Goal: Obtain resource: Download file/media

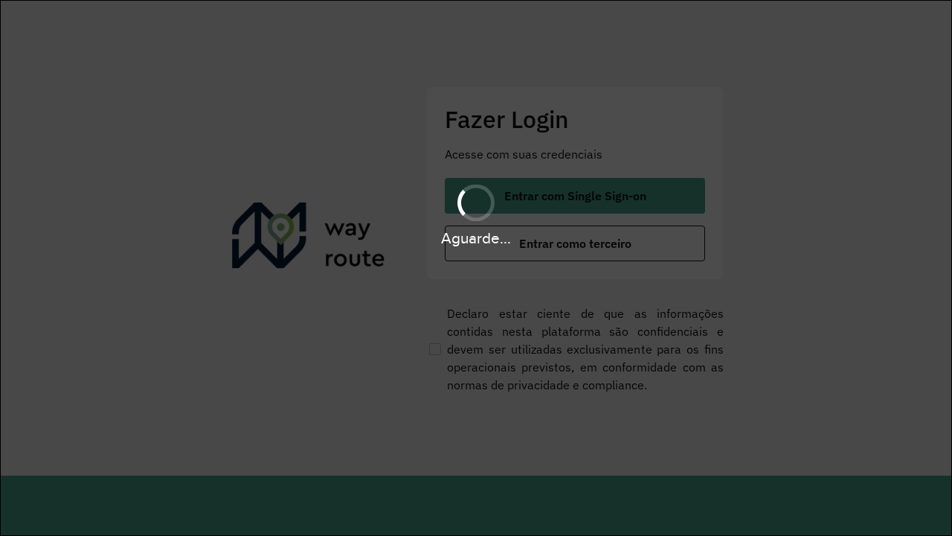
scroll to position [0, 1]
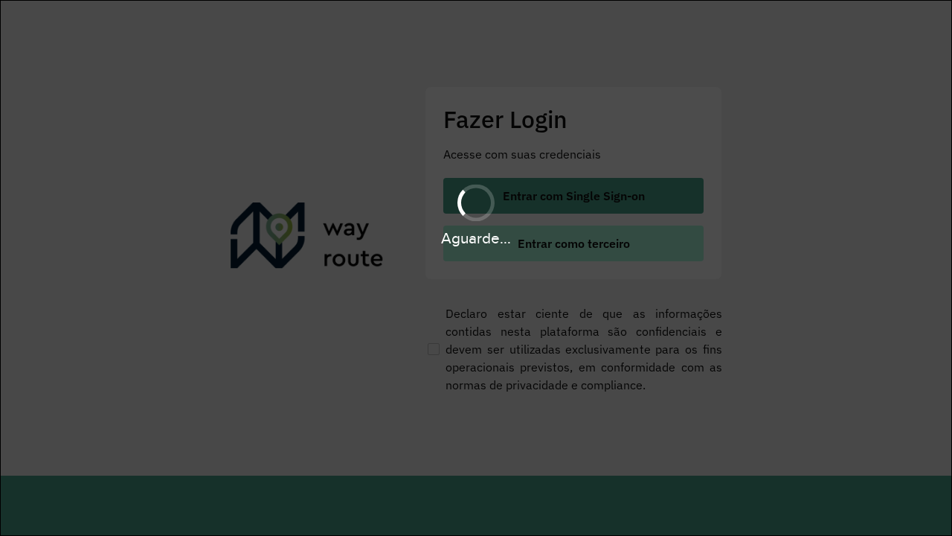
click at [573, 243] on span "Entrar como terceiro" at bounding box center [574, 243] width 112 height 12
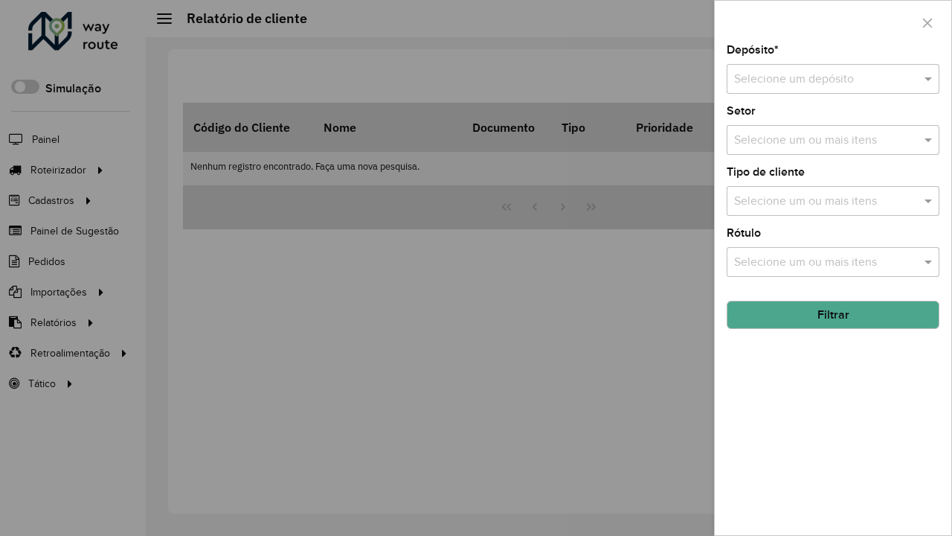
click at [818, 79] on input "text" at bounding box center [818, 80] width 168 height 18
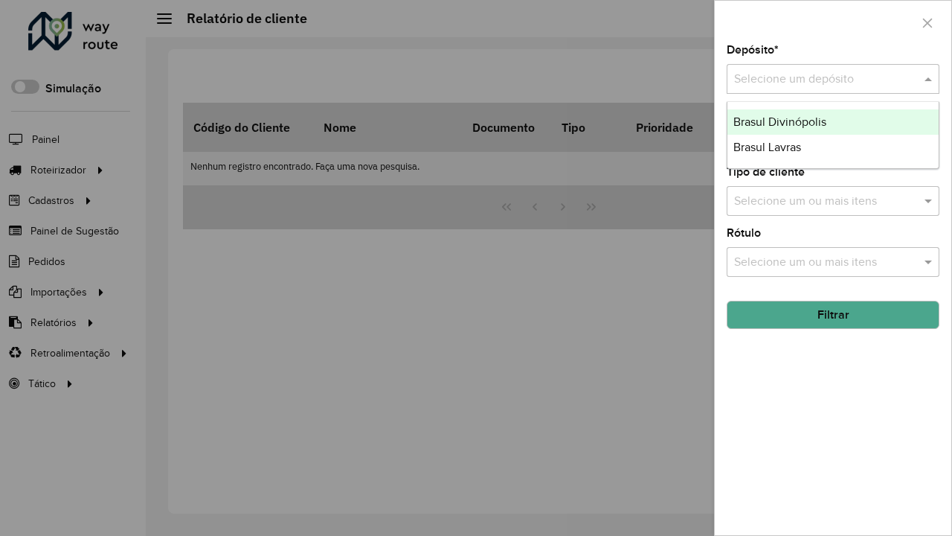
click at [833, 122] on div "Brasul Divinópolis" at bounding box center [832, 121] width 211 height 25
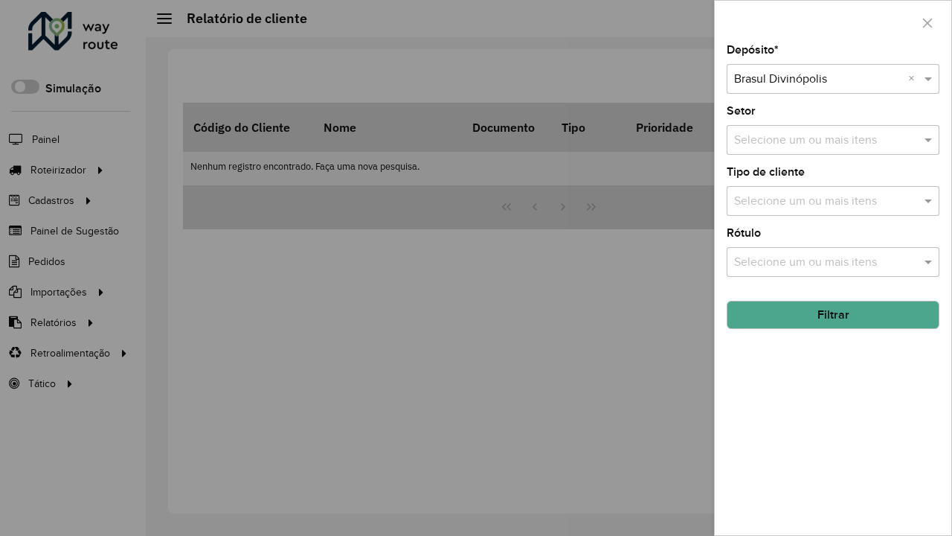
click at [833, 315] on button "Filtrar" at bounding box center [833, 314] width 213 height 28
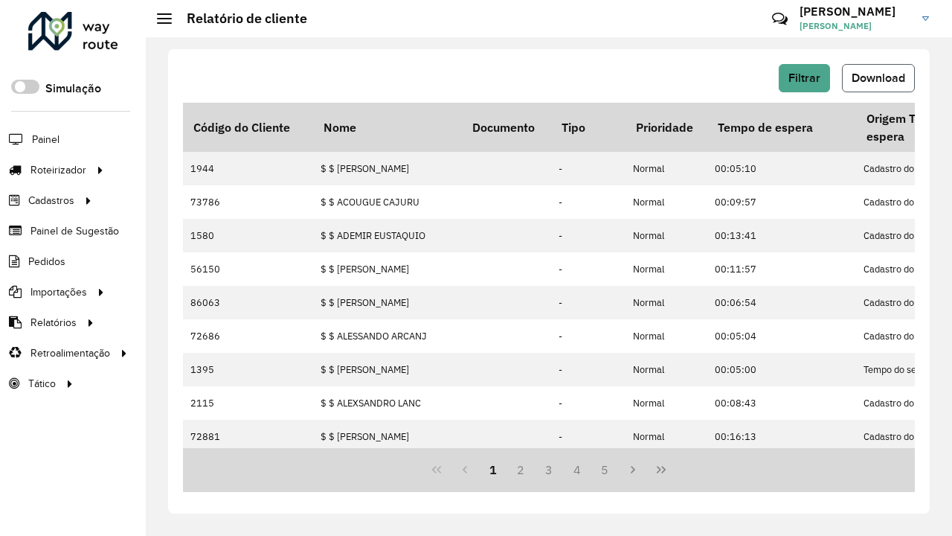
click at [878, 78] on span "Download" at bounding box center [879, 77] width 54 height 13
